Goal: Information Seeking & Learning: Learn about a topic

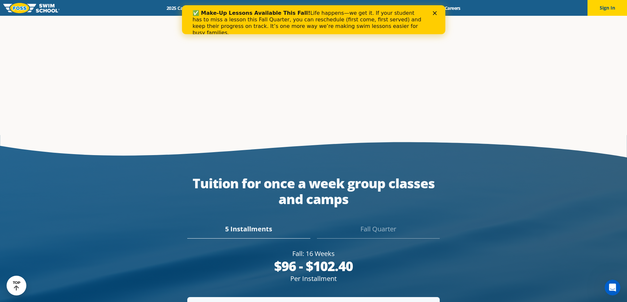
scroll to position [1307, 0]
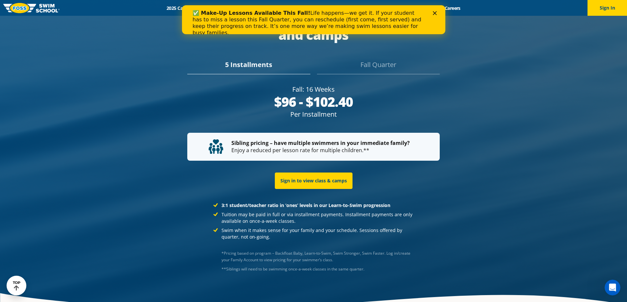
click at [373, 60] on div "Fall Quarter" at bounding box center [378, 67] width 123 height 14
click at [374, 60] on div "Fall Quarter" at bounding box center [378, 67] width 123 height 14
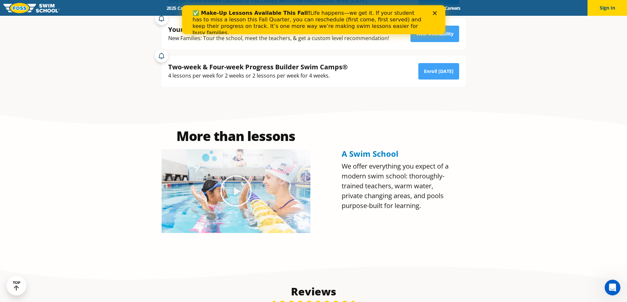
scroll to position [212, 0]
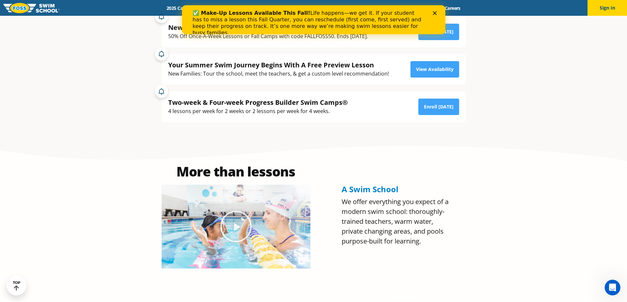
click at [433, 13] on icon "Close" at bounding box center [435, 13] width 4 height 4
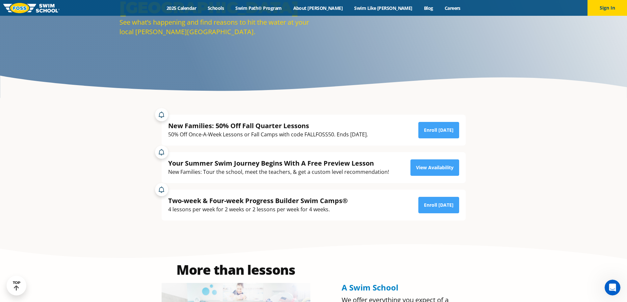
scroll to position [14, 0]
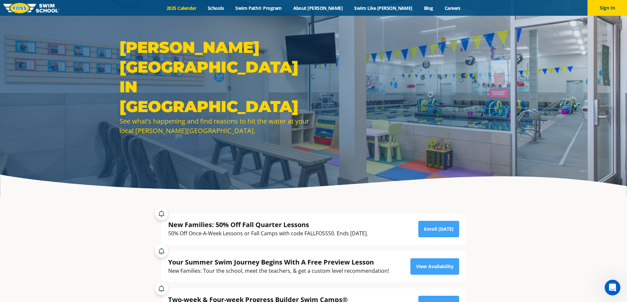
click at [202, 7] on link "2025 Calendar" at bounding box center [181, 8] width 41 height 6
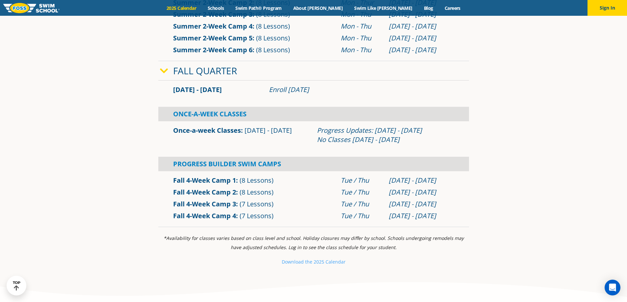
scroll to position [428, 0]
